Goal: Information Seeking & Learning: Learn about a topic

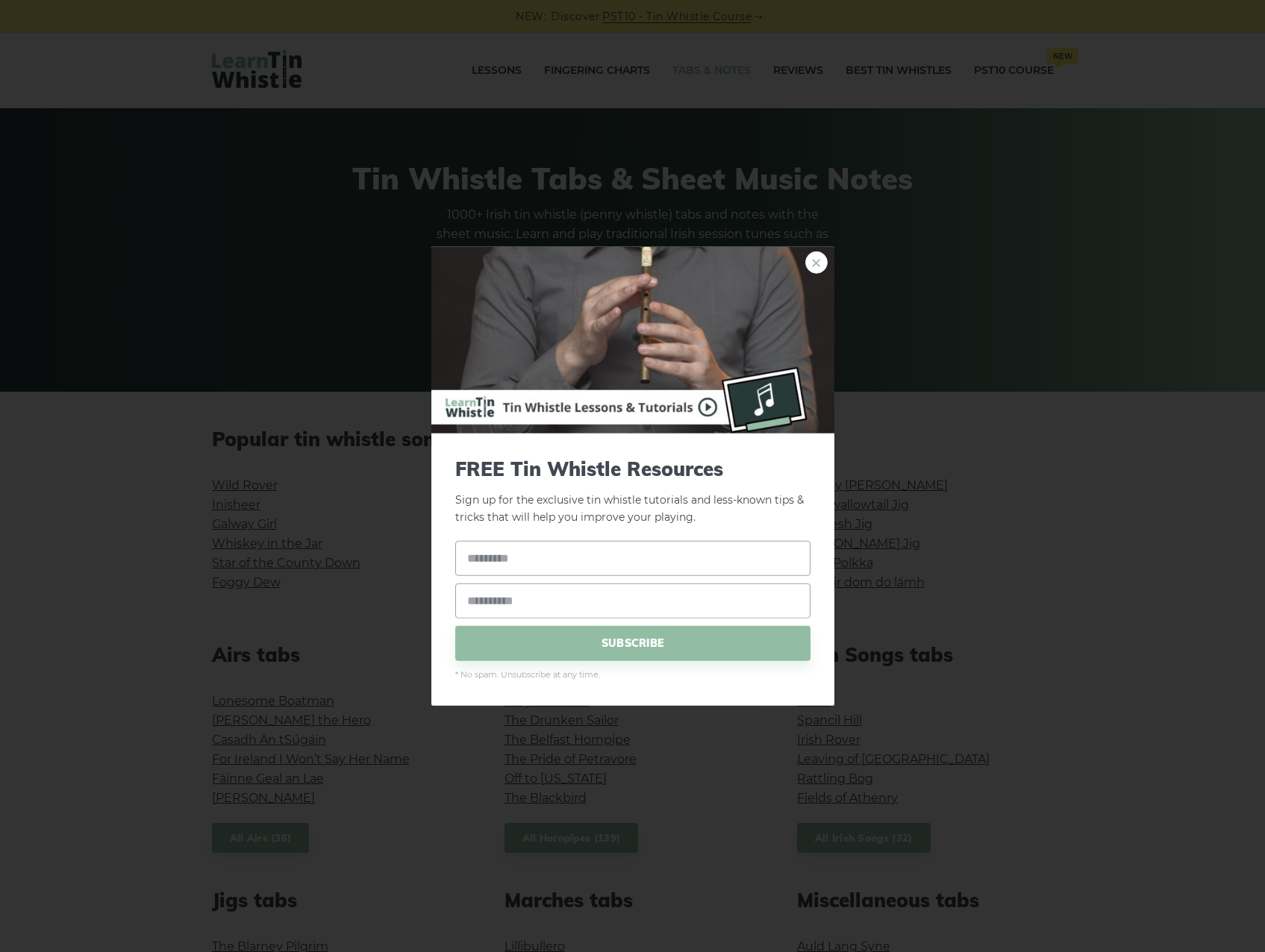
click at [805, 261] on link "×" at bounding box center [816, 262] width 23 height 23
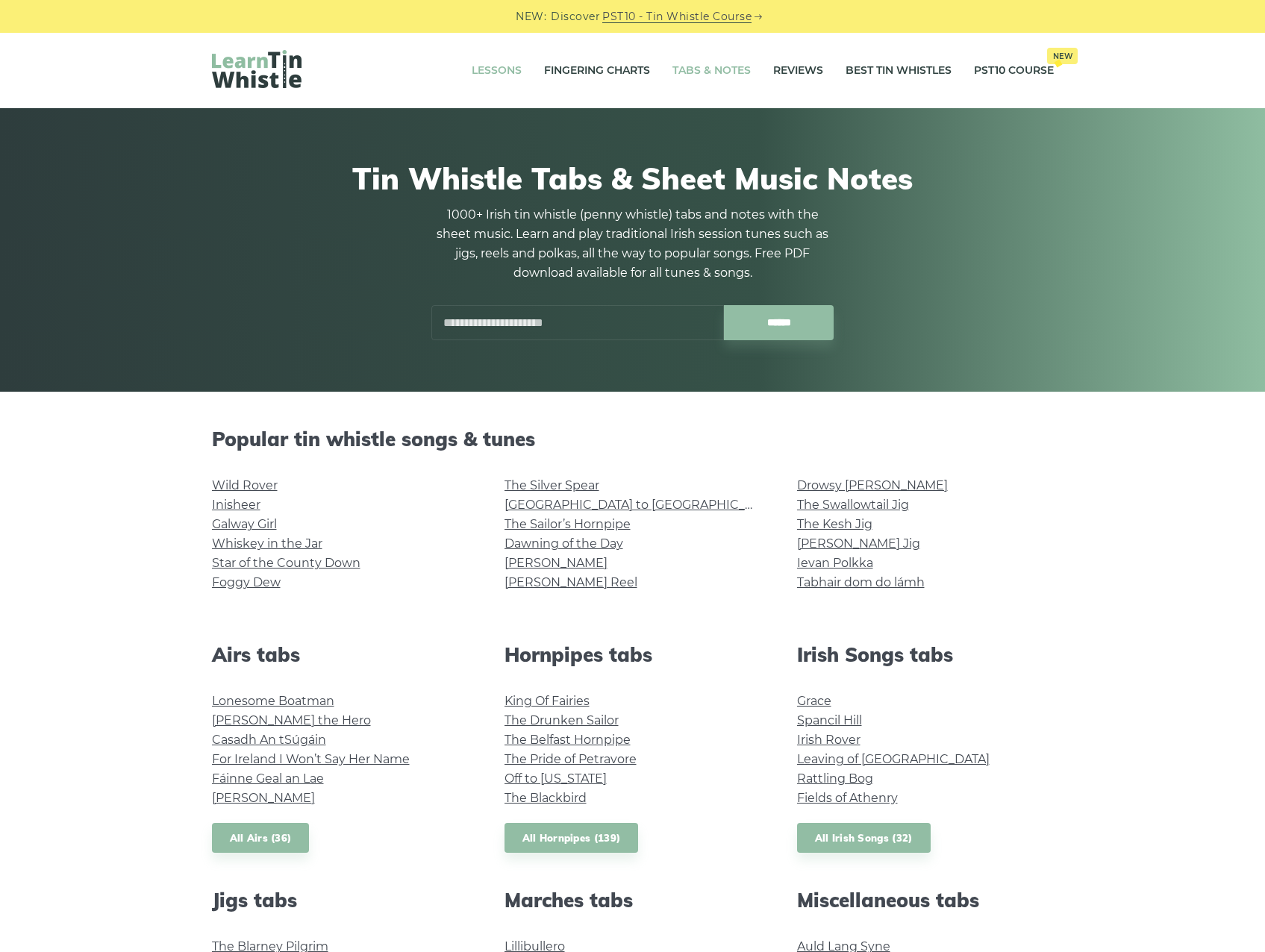
click at [487, 79] on link "Lessons" at bounding box center [496, 71] width 50 height 38
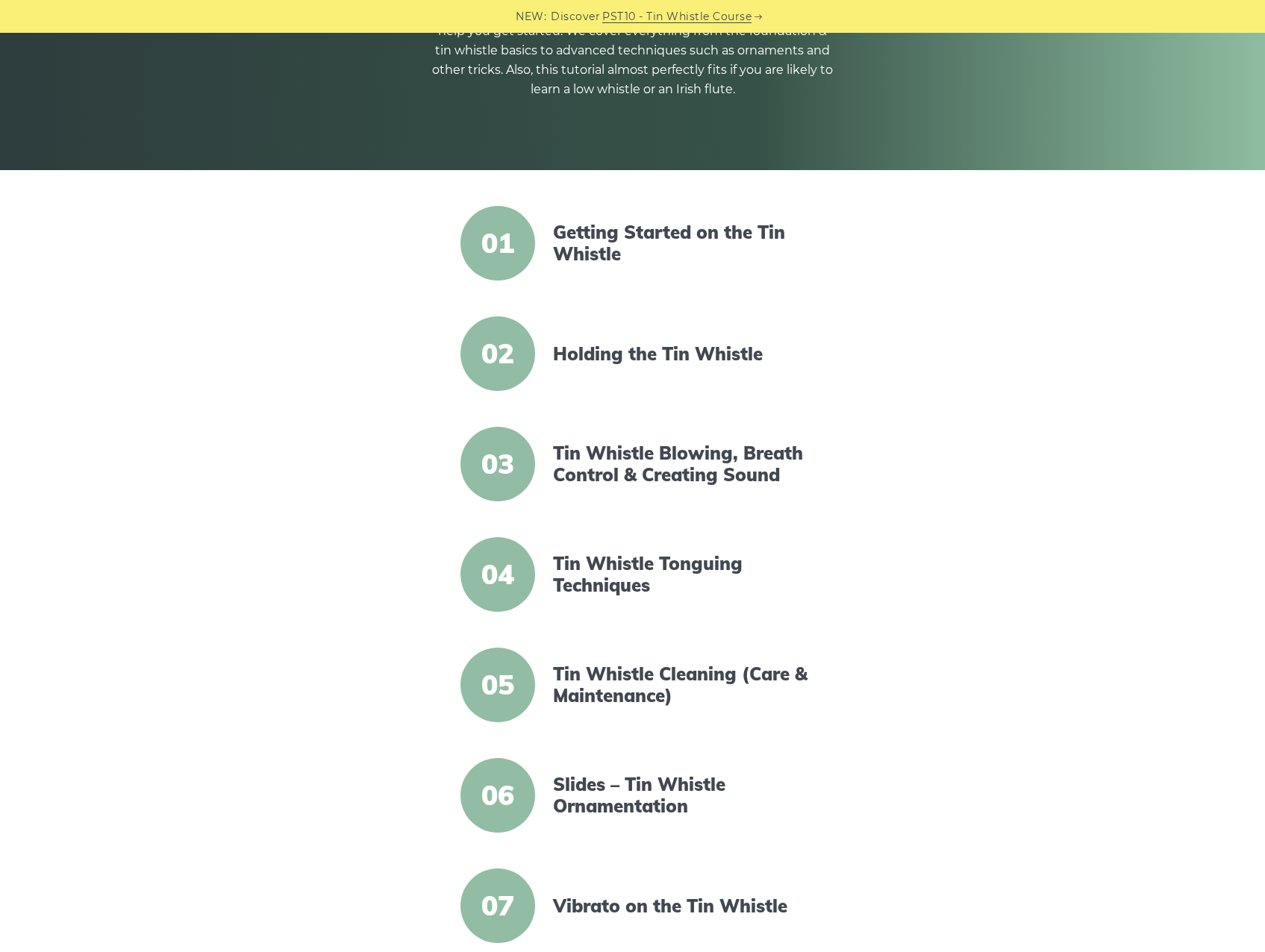
scroll to position [224, 0]
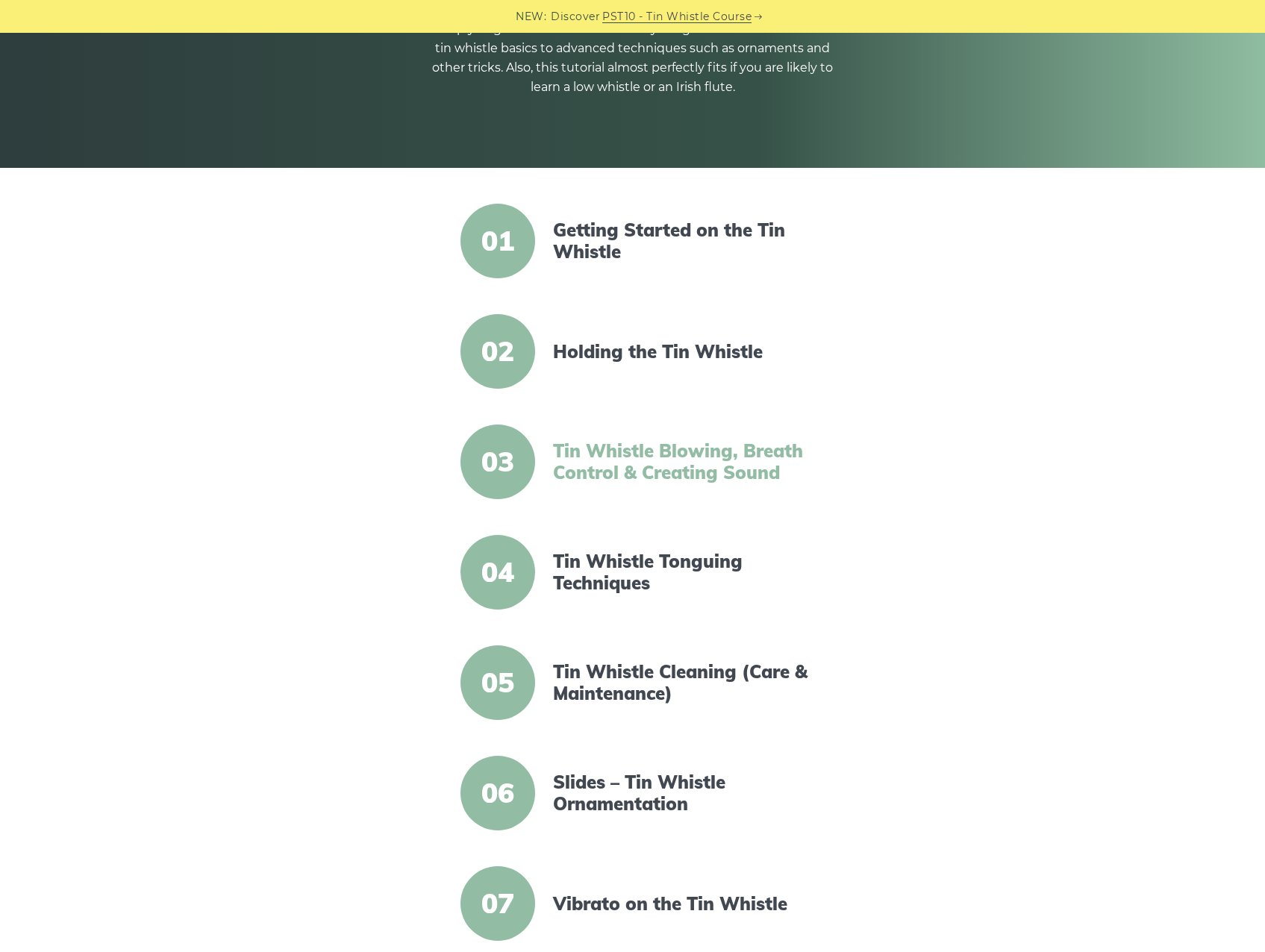
click at [596, 459] on link "Tin Whistle Blowing, Breath Control & Creating Sound" at bounding box center [681, 462] width 256 height 44
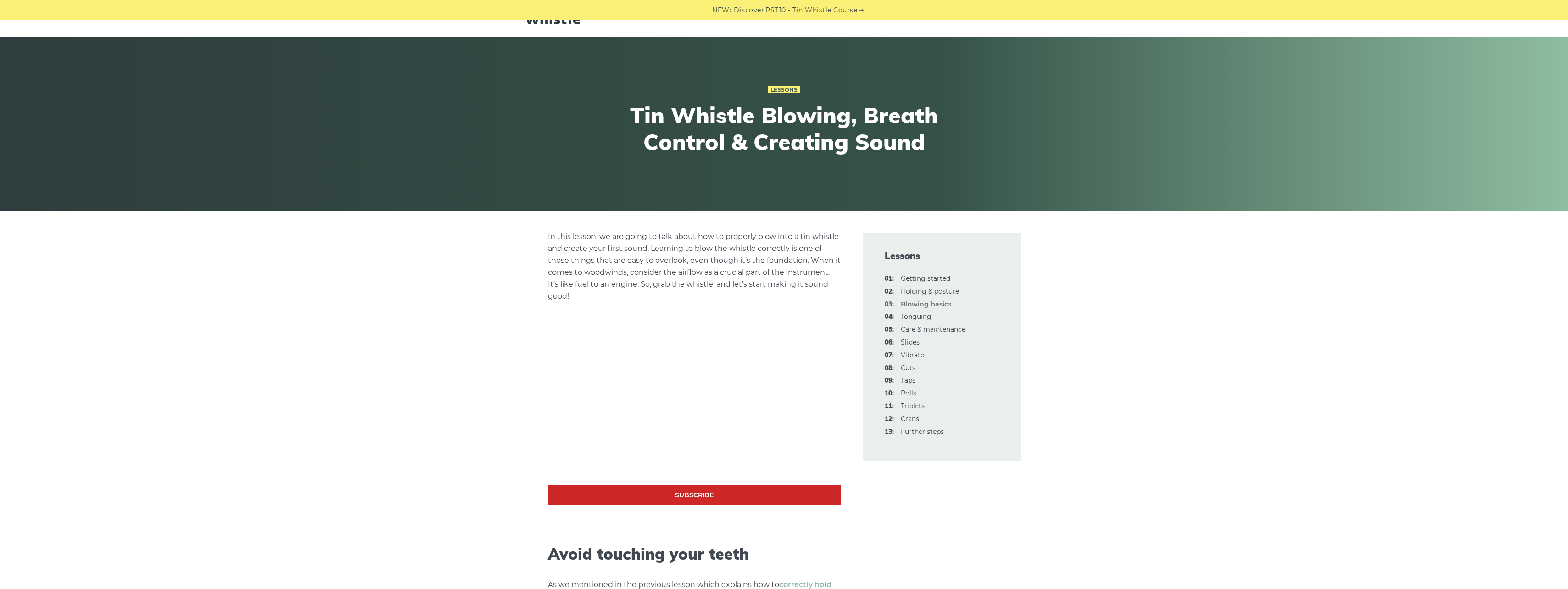
scroll to position [46, 0]
